Goal: Answer question/provide support: Share knowledge or assist other users

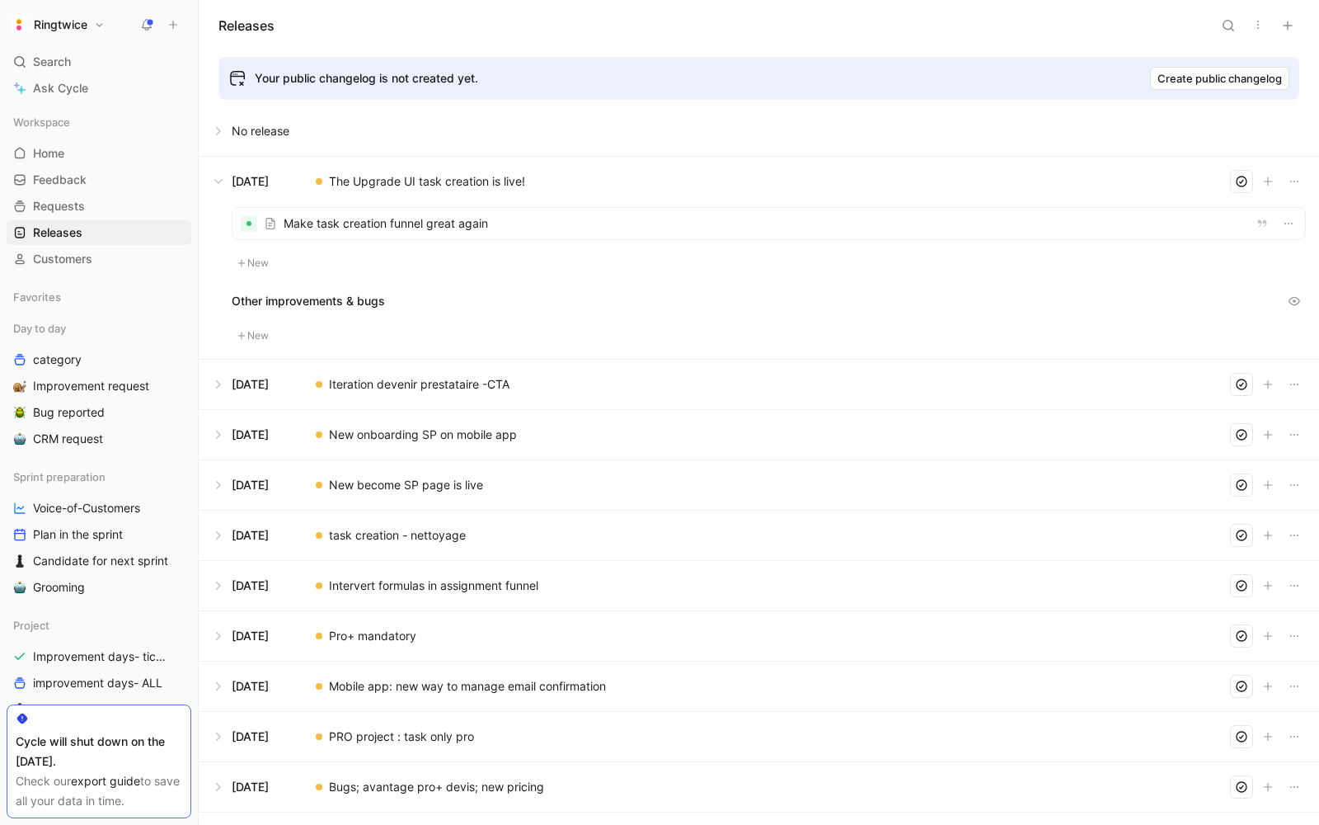
click at [168, 29] on icon at bounding box center [173, 25] width 12 height 12
click at [253, 34] on button "New feedback c" at bounding box center [283, 31] width 176 height 28
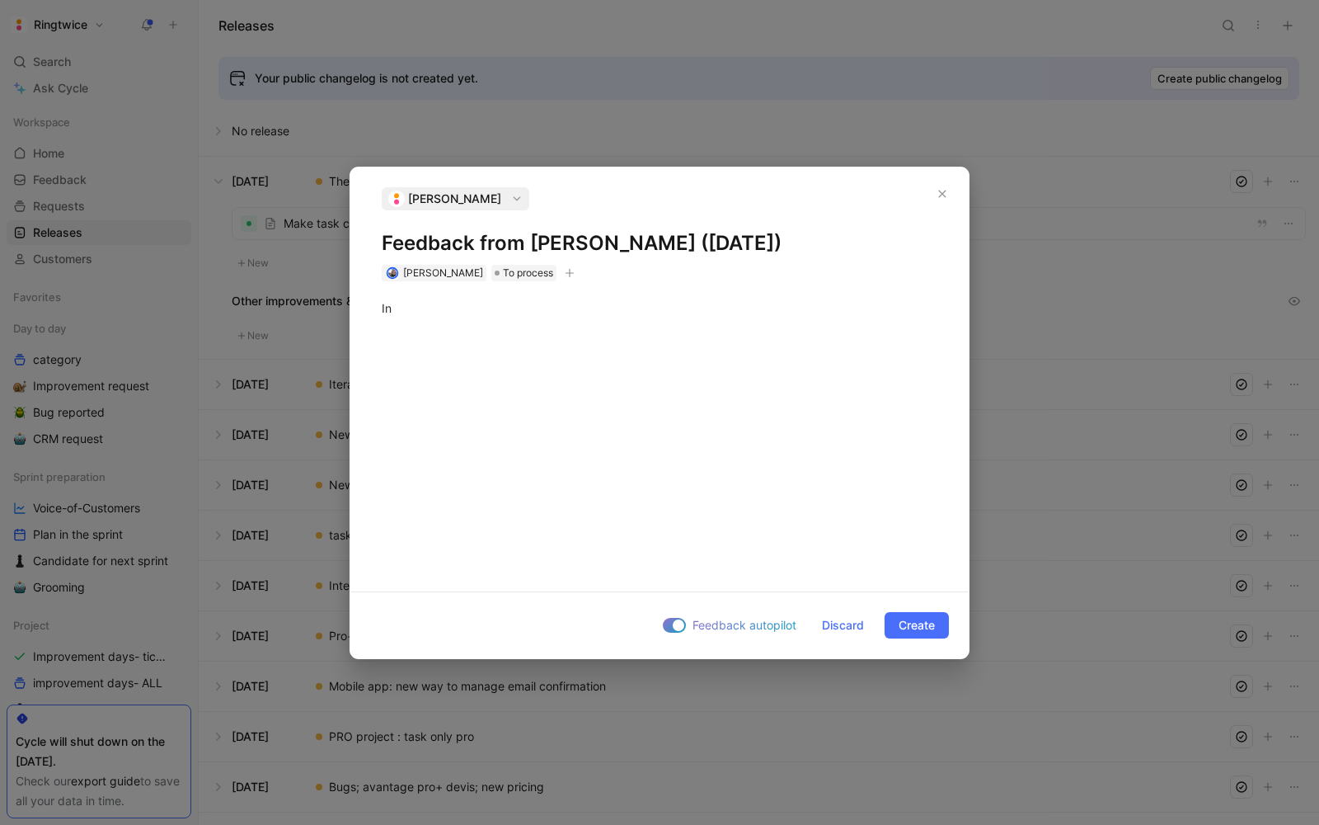
click at [533, 233] on h1 "Feedback from [PERSON_NAME] ([DATE])" at bounding box center [660, 243] width 556 height 26
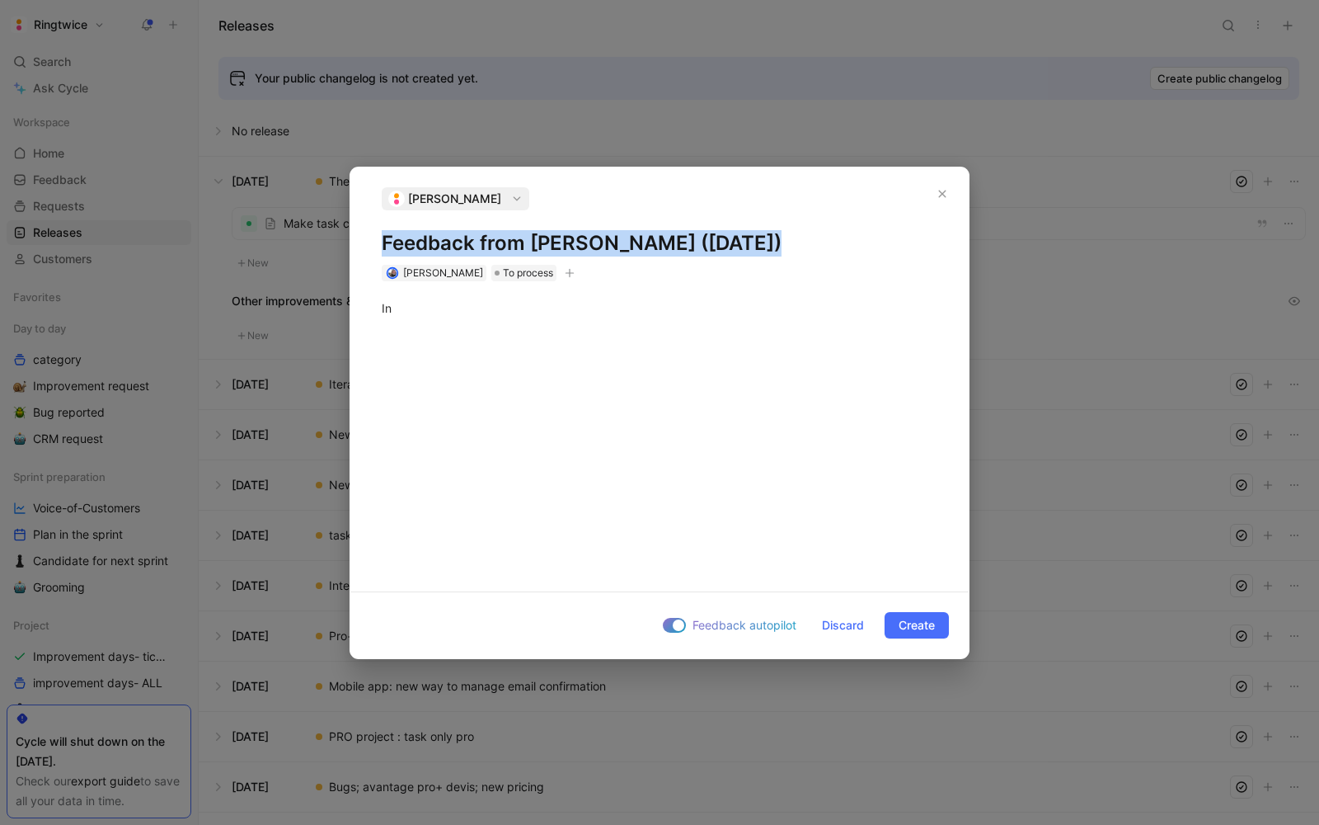
click at [533, 233] on h1 "Feedback from [PERSON_NAME] ([DATE])" at bounding box center [660, 243] width 556 height 26
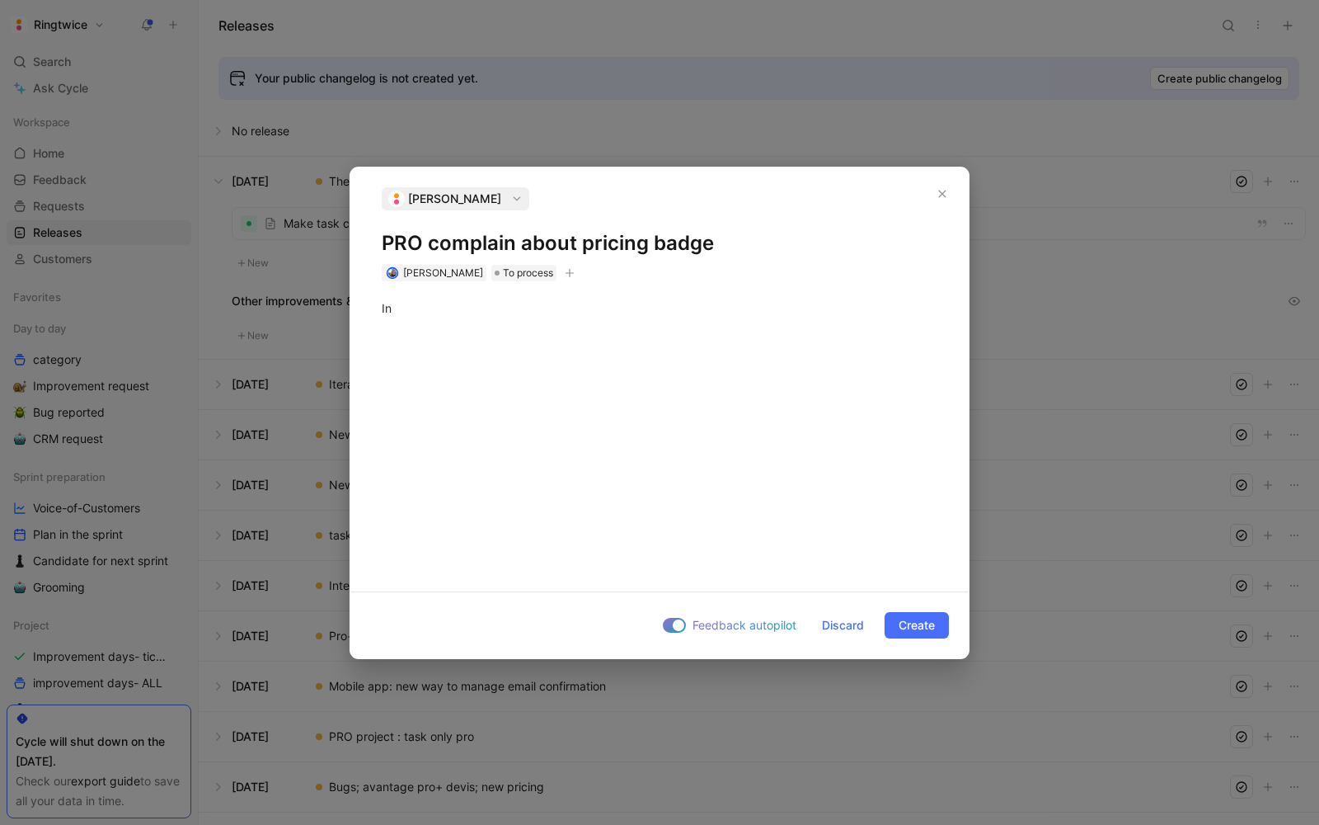
click at [510, 374] on div "In" at bounding box center [659, 429] width 618 height 297
click at [454, 309] on div "In" at bounding box center [660, 307] width 556 height 17
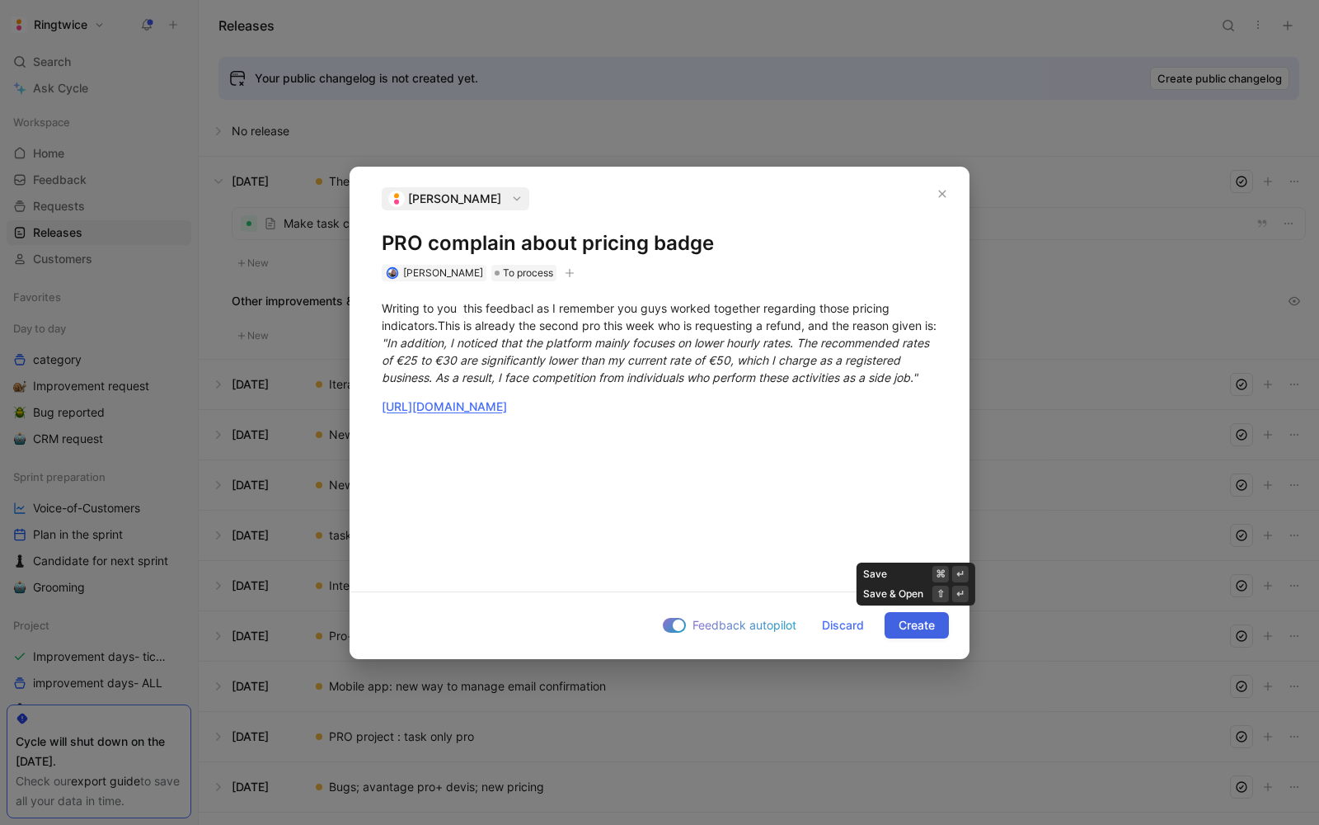
click at [922, 617] on span "Create" at bounding box center [917, 625] width 36 height 20
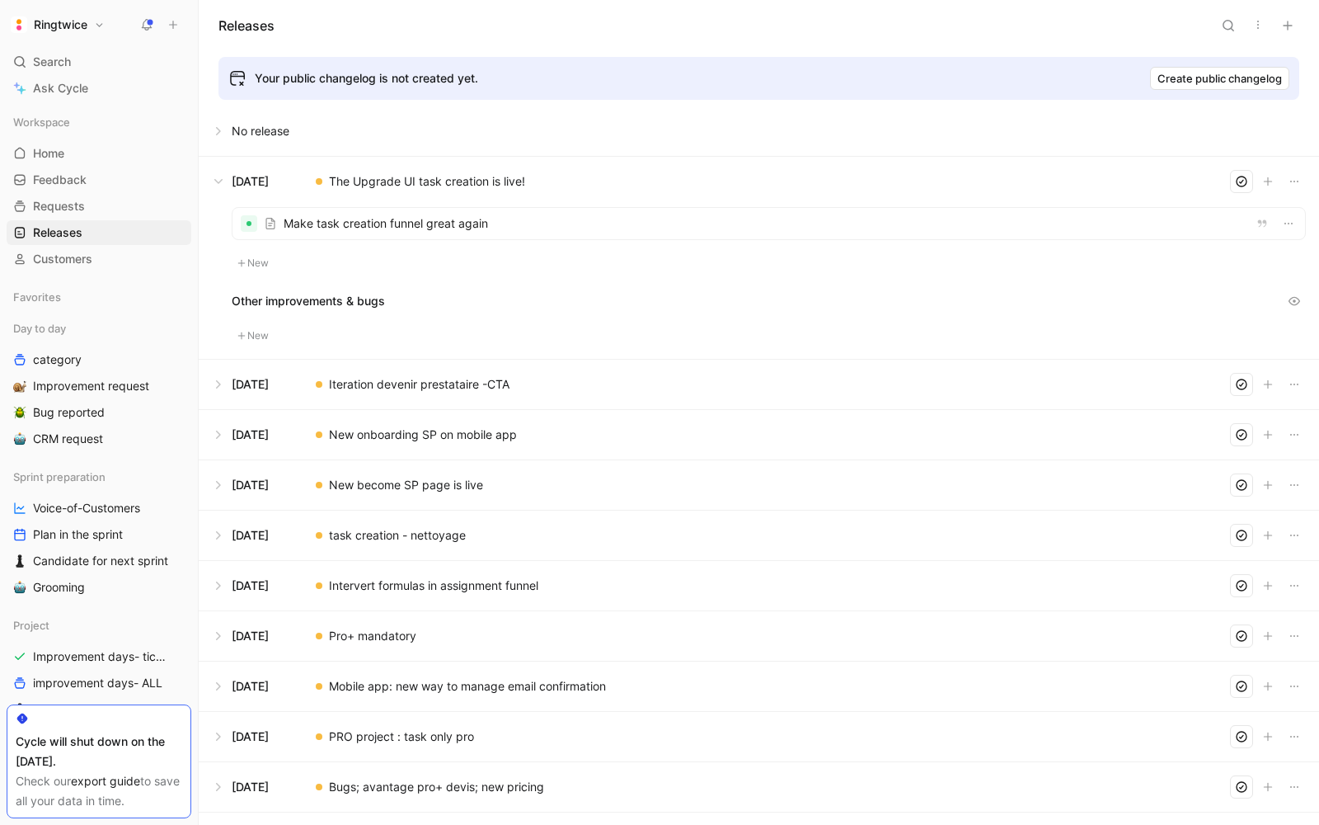
click at [810, 91] on div "Your public changelog is not created yet. Create public changelog" at bounding box center [758, 78] width 1081 height 43
click at [90, 171] on link "Feedback G then F" at bounding box center [99, 179] width 185 height 25
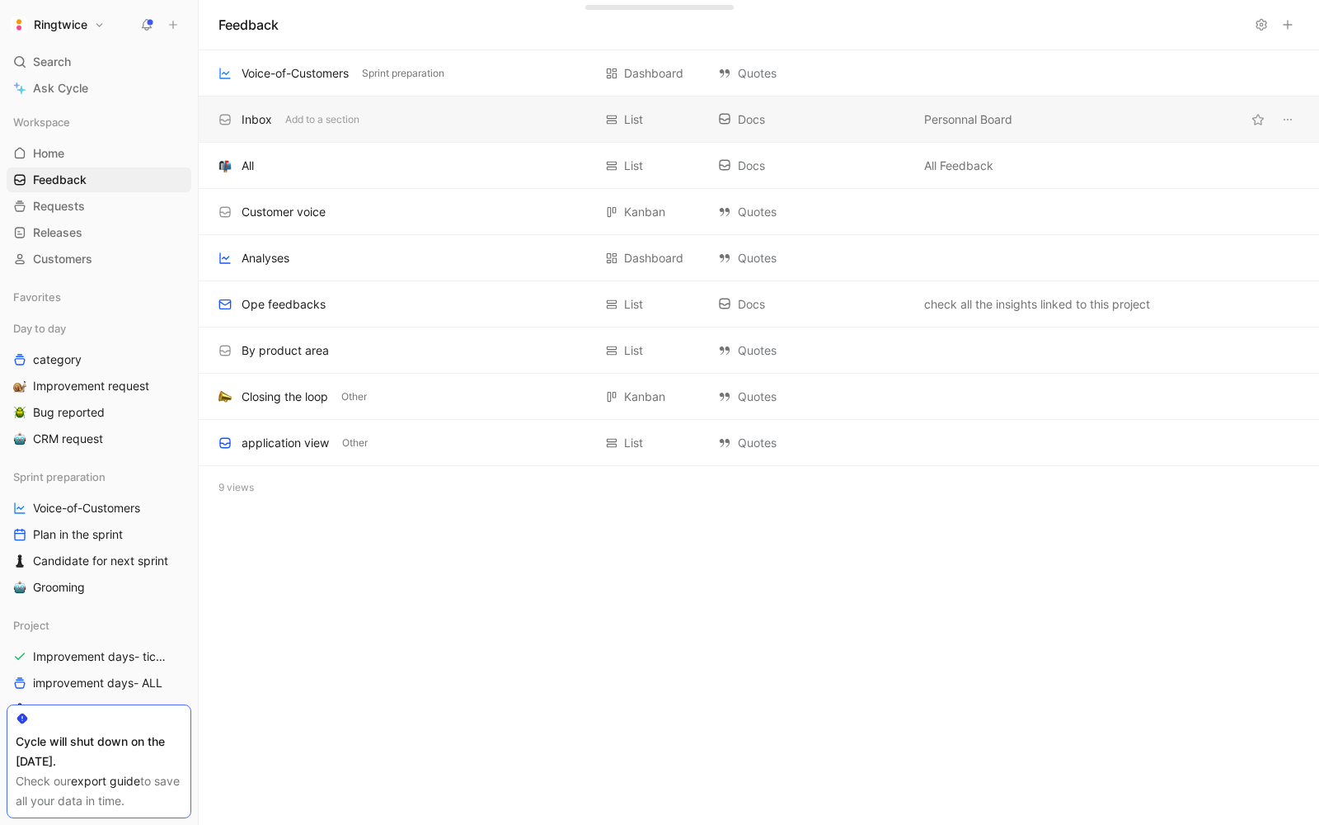
click at [269, 120] on div "Inbox" at bounding box center [257, 120] width 31 height 20
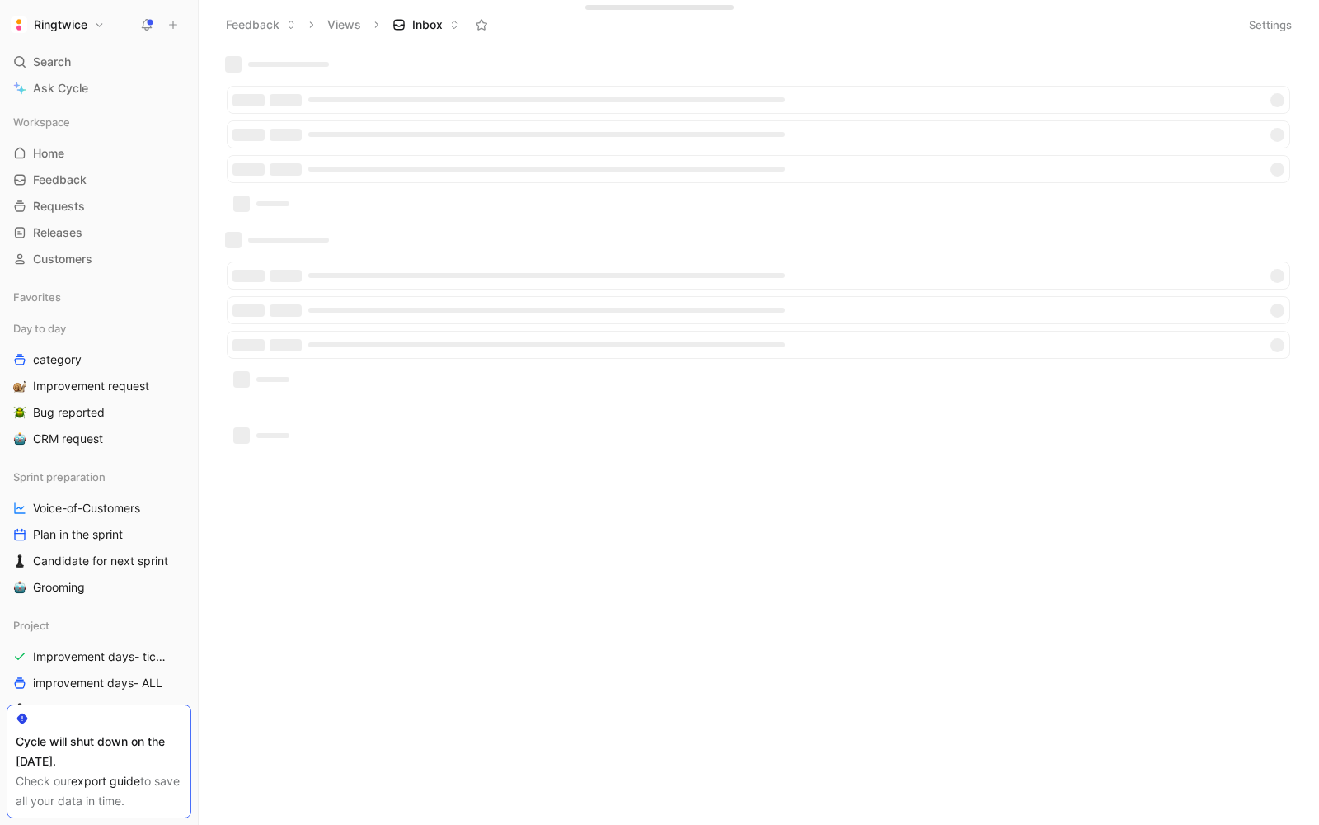
click at [474, 74] on div at bounding box center [758, 137] width 1080 height 162
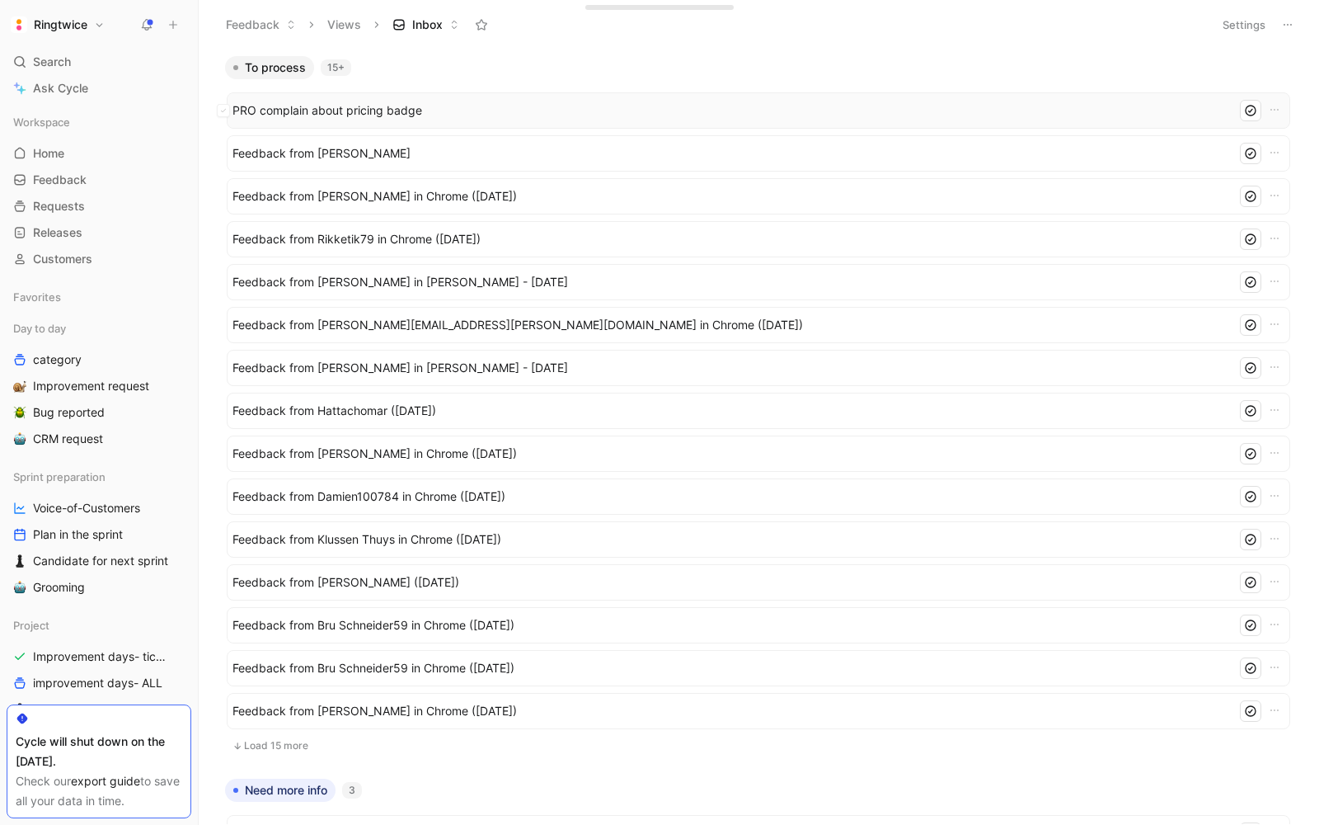
click at [379, 115] on span "PRO complain about pricing badge" at bounding box center [732, 111] width 998 height 20
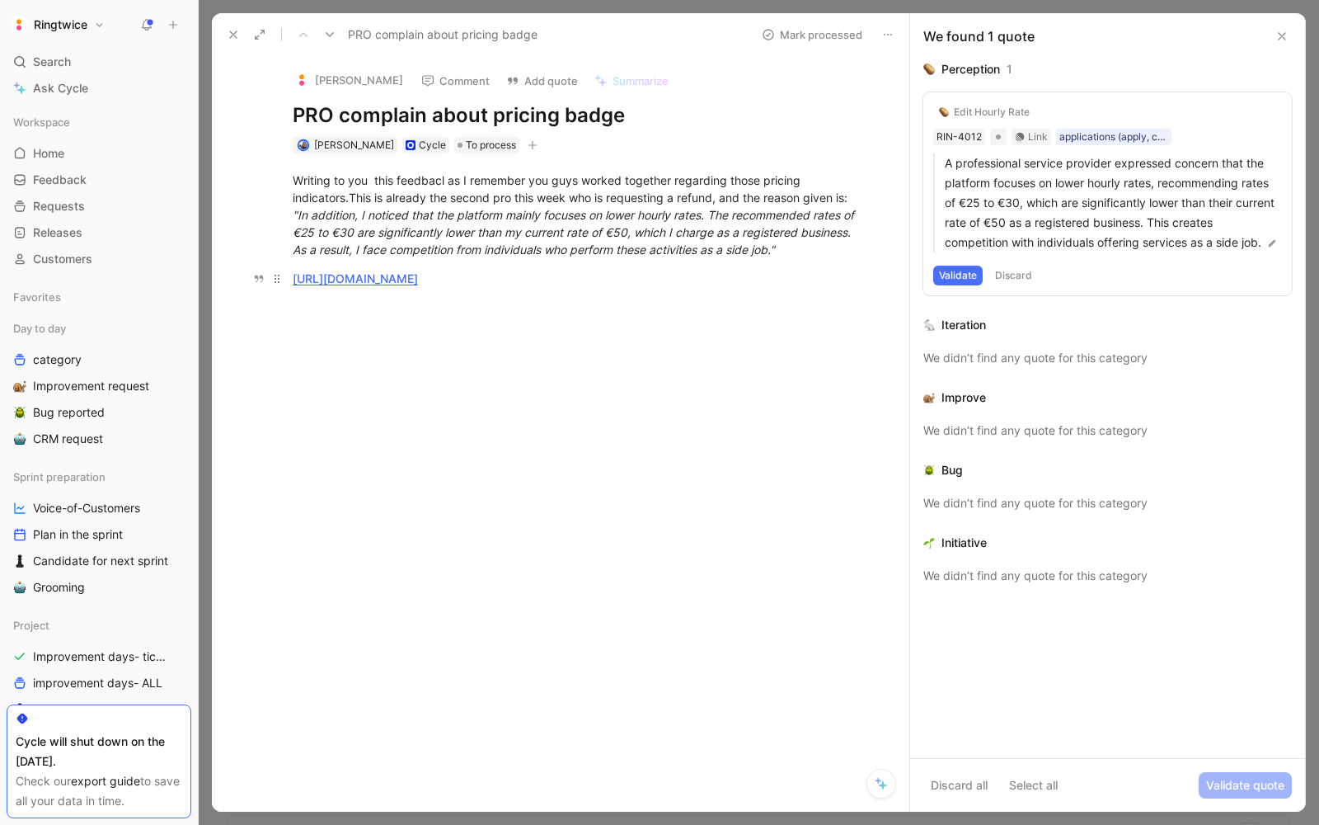
click at [743, 275] on div "[URL][DOMAIN_NAME]" at bounding box center [578, 278] width 571 height 17
click at [711, 447] on div at bounding box center [578, 488] width 663 height 247
click at [310, 311] on div at bounding box center [578, 309] width 571 height 17
click at [315, 322] on div "Investigation" at bounding box center [578, 318] width 571 height 35
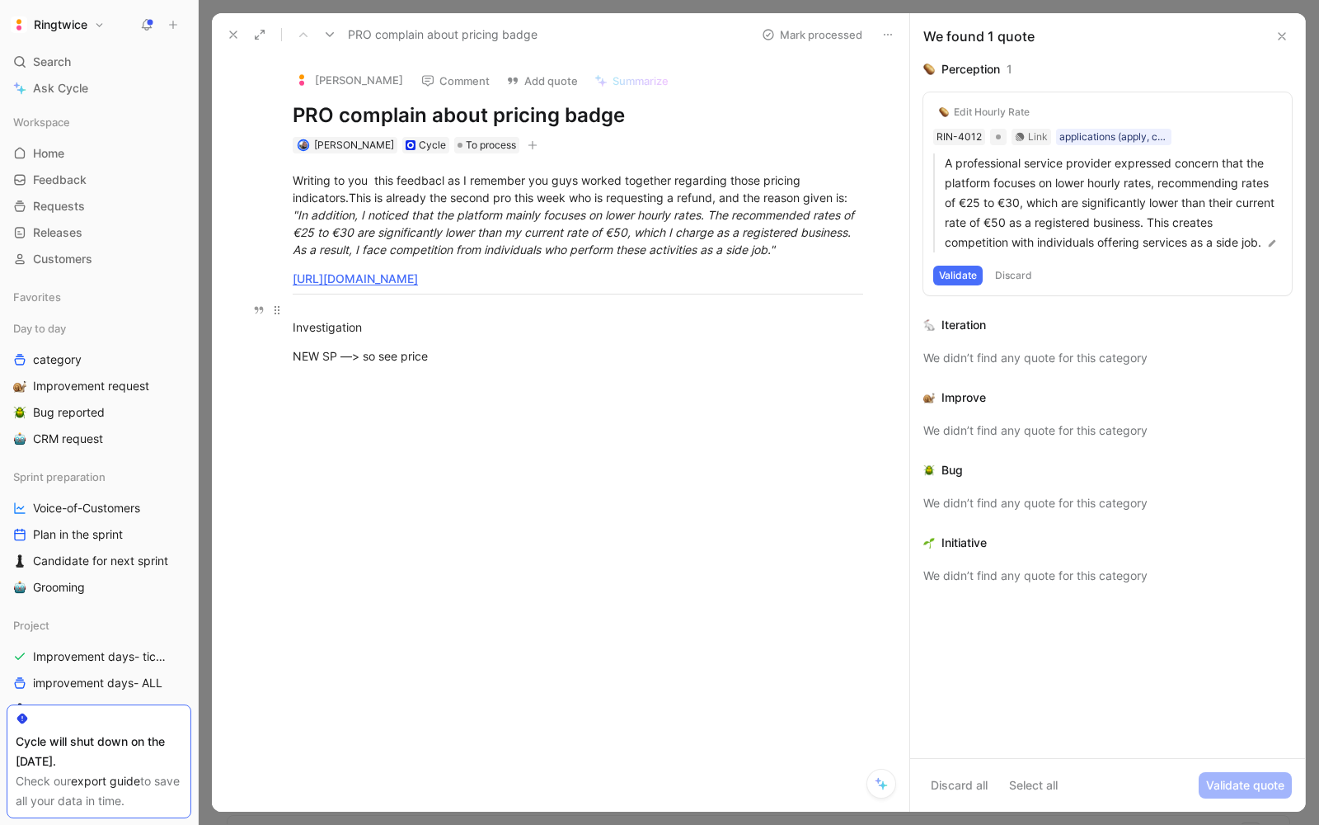
click at [315, 322] on div "Investigation" at bounding box center [578, 318] width 571 height 35
click at [455, 363] on div "NEW SP —> so see price" at bounding box center [578, 355] width 571 height 17
click at [446, 350] on div "NEW SP —> so see price" at bounding box center [578, 355] width 571 height 17
